Goal: Task Accomplishment & Management: Manage account settings

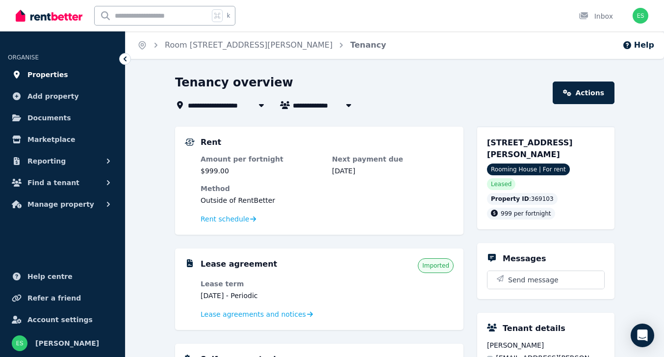
click at [48, 73] on span "Properties" at bounding box center [47, 75] width 41 height 12
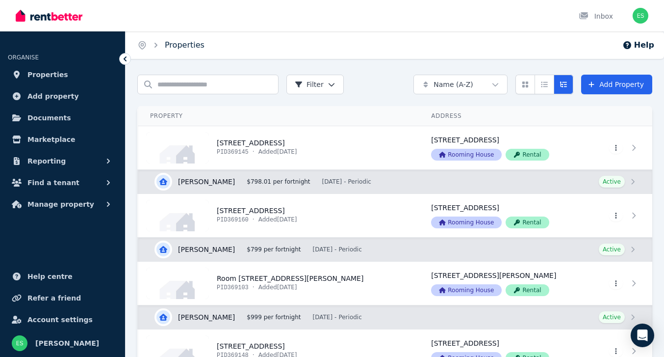
click at [181, 46] on link "Properties" at bounding box center [185, 44] width 40 height 9
click at [193, 85] on input "Search properties" at bounding box center [207, 85] width 141 height 20
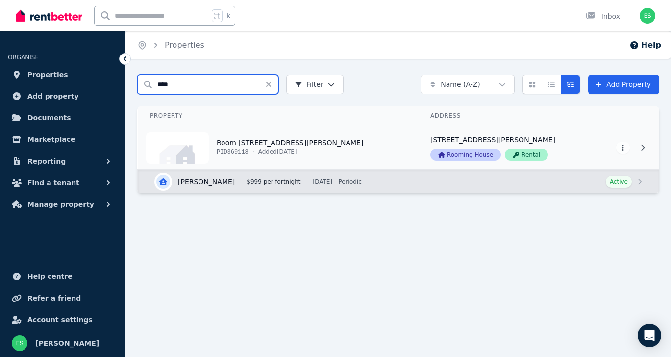
type input "****"
click at [280, 142] on link "View property details" at bounding box center [278, 147] width 281 height 43
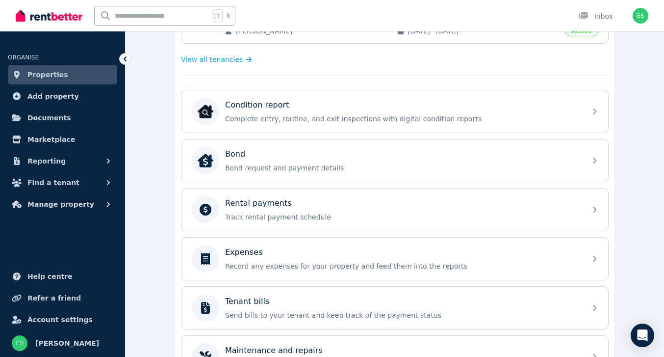
scroll to position [275, 0]
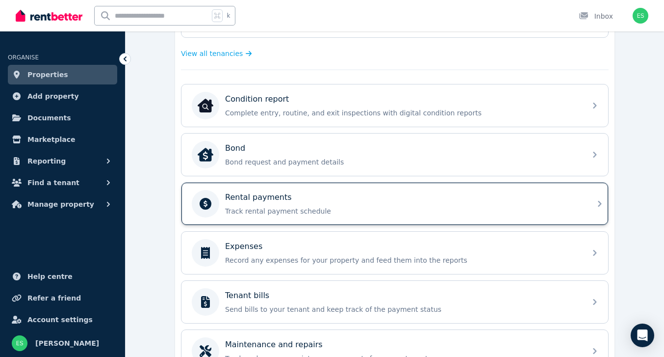
click at [558, 202] on div "Rental payments" at bounding box center [402, 197] width 355 height 12
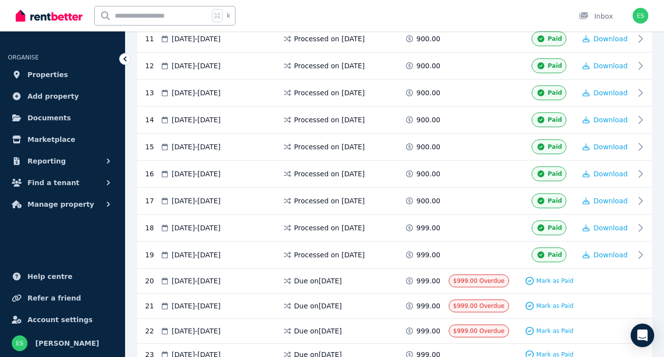
scroll to position [492, 0]
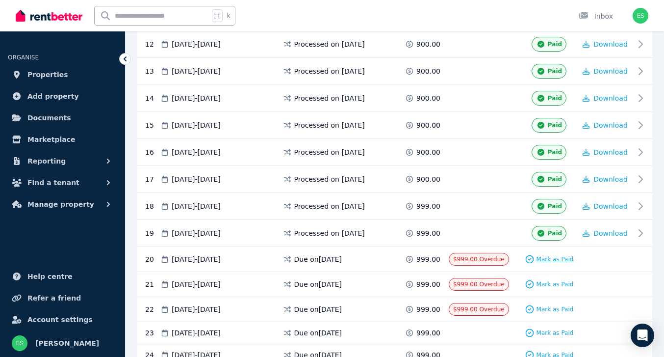
click at [549, 258] on span "Mark as Paid" at bounding box center [554, 259] width 37 height 8
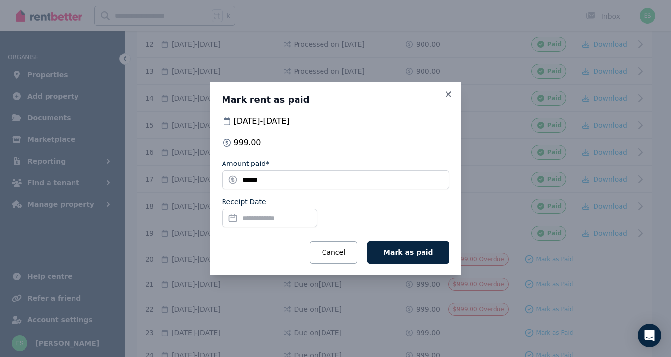
click at [252, 219] on input "Receipt Date" at bounding box center [269, 217] width 95 height 19
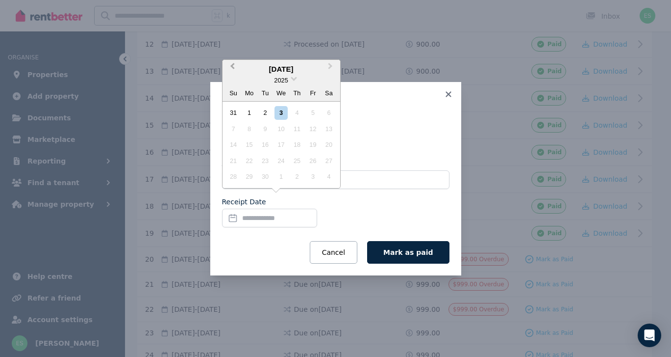
click at [231, 69] on button "Previous Month" at bounding box center [232, 69] width 16 height 16
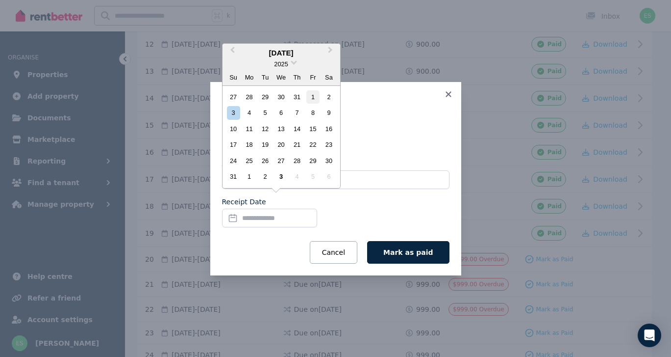
click at [311, 95] on div "1" at bounding box center [312, 96] width 13 height 13
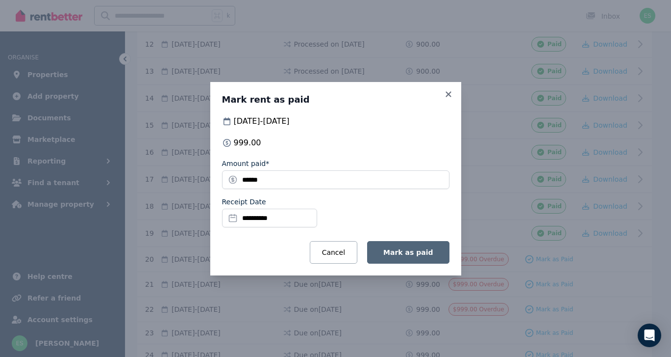
click at [405, 251] on span "Mark as paid" at bounding box center [408, 252] width 50 height 8
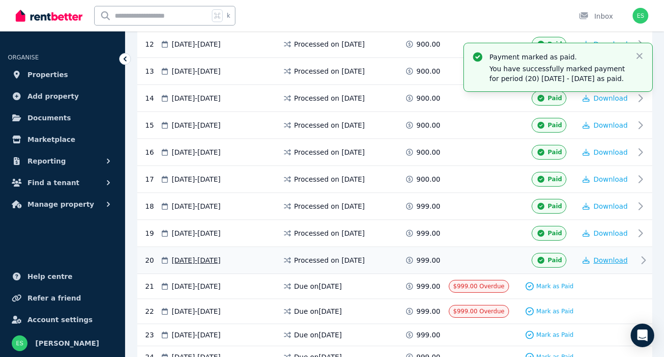
click at [610, 256] on span "Download" at bounding box center [610, 260] width 34 height 8
